Goal: Go to known website: Access a specific website the user already knows

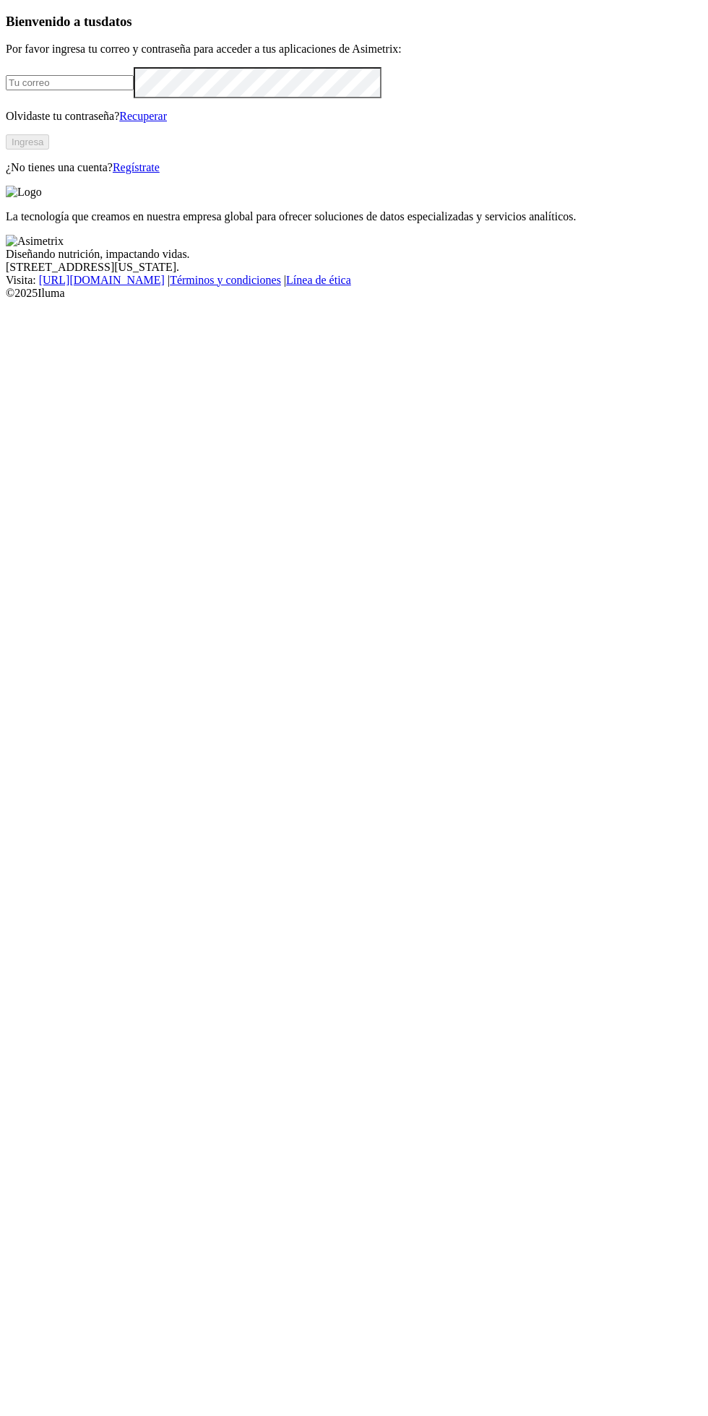
scroll to position [6, 0]
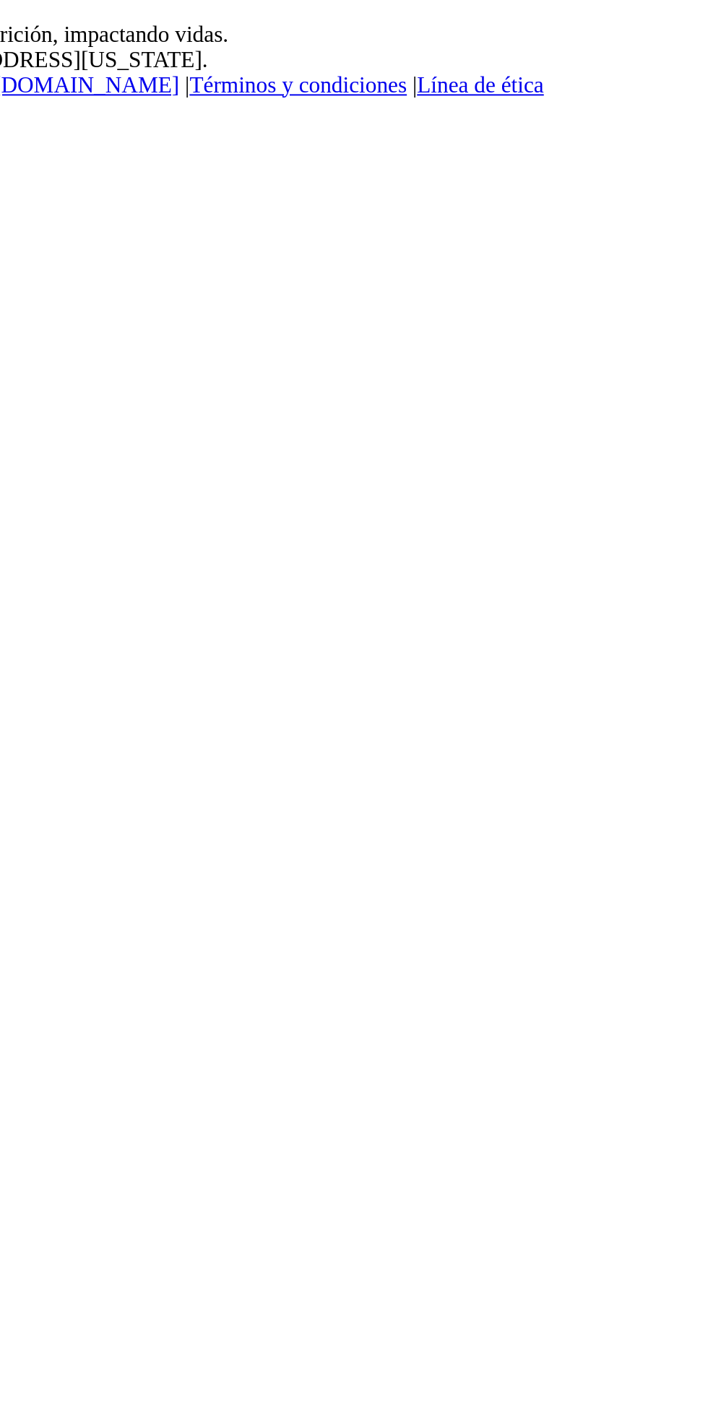
click at [134, 90] on input "email" at bounding box center [70, 82] width 128 height 15
type input "[EMAIL_ADDRESS][DOMAIN_NAME]"
click input "submit" at bounding box center [0, 0] width 0 height 0
